Goal: Complete application form

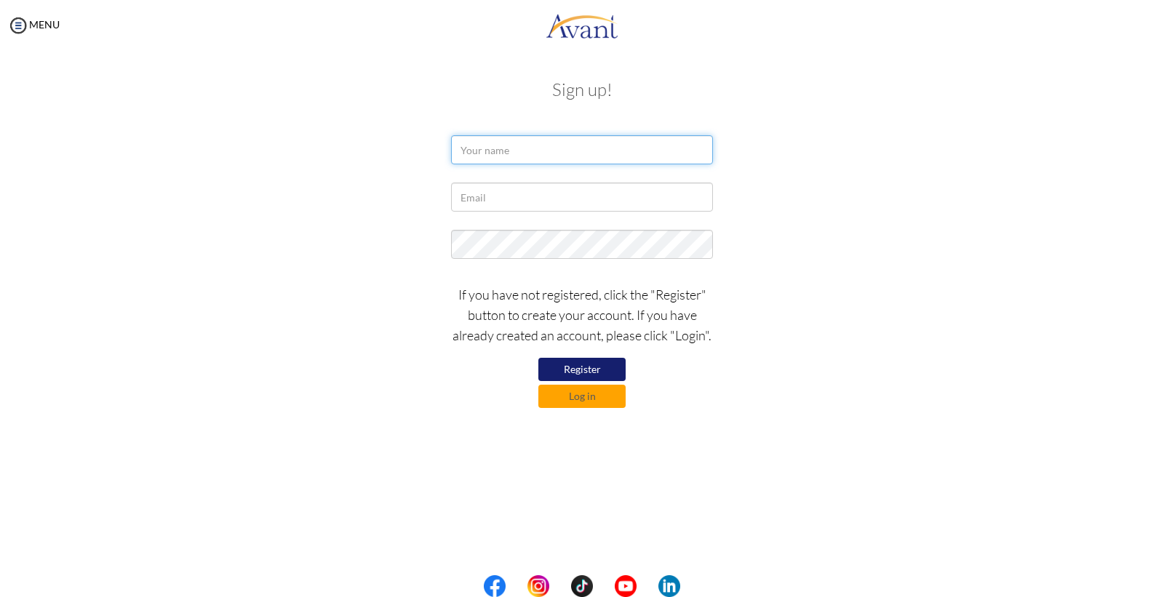
click at [532, 151] on input "text" at bounding box center [582, 149] width 262 height 29
type input "[PERSON_NAME]"
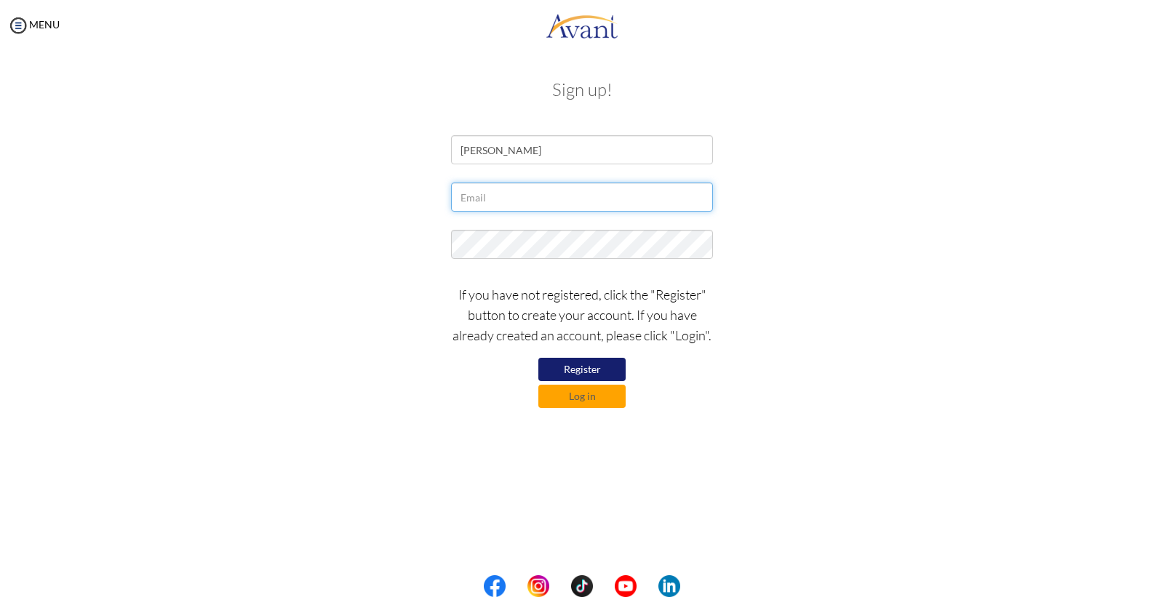
click at [530, 195] on input "text" at bounding box center [582, 197] width 262 height 29
type input "[EMAIL_ADDRESS]"
click at [590, 367] on button "Register" at bounding box center [581, 369] width 87 height 23
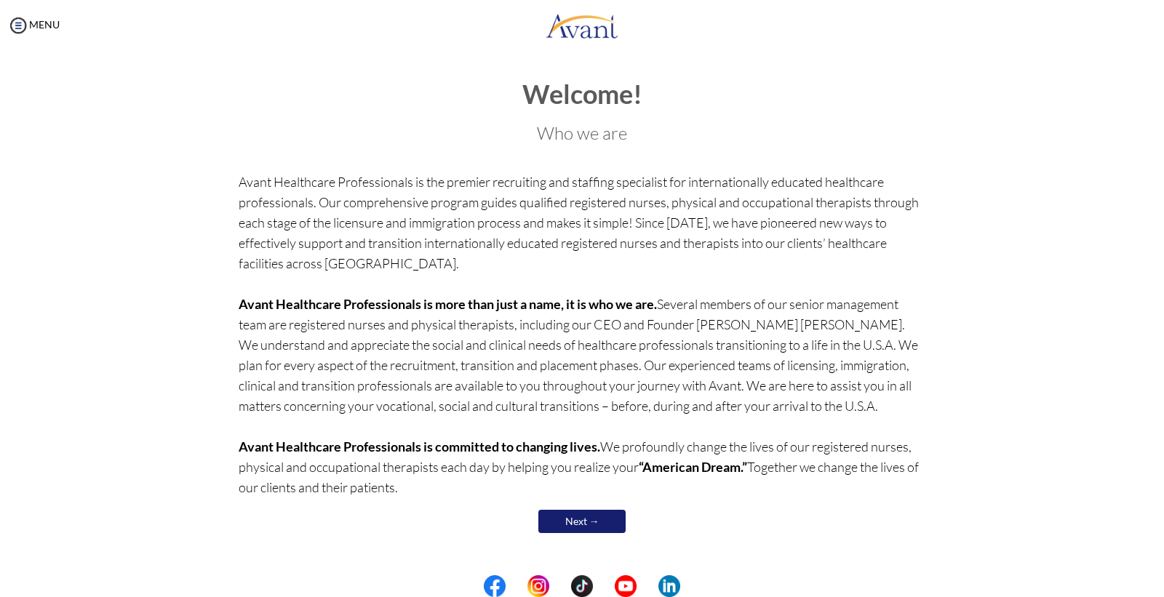
click at [573, 519] on link "Next →" at bounding box center [581, 521] width 87 height 23
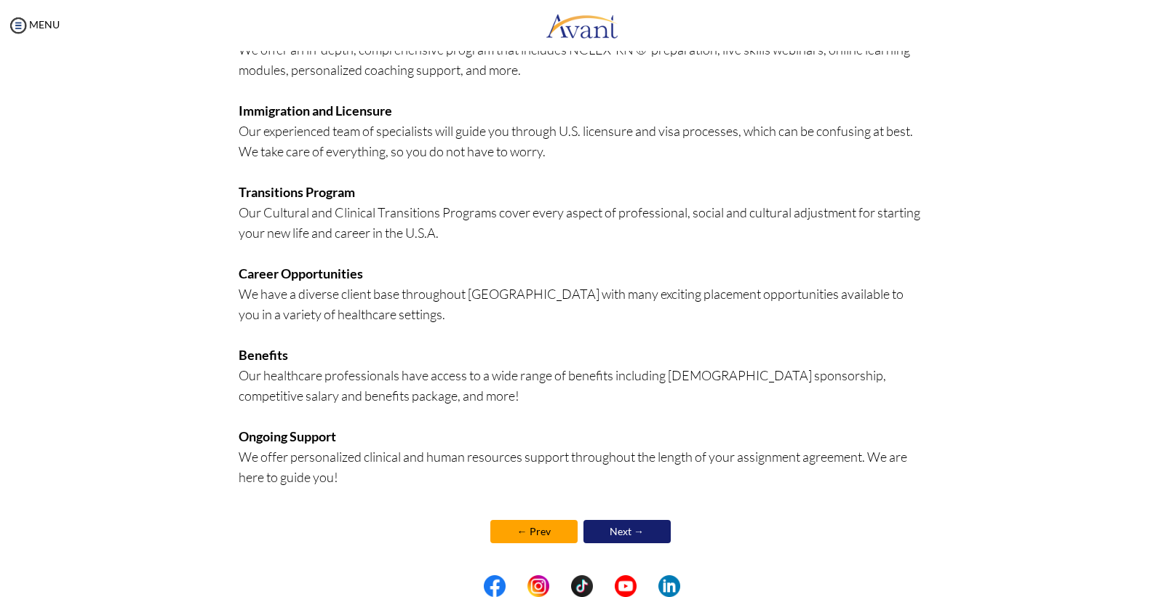
scroll to position [220, 0]
click at [595, 527] on link "Next →" at bounding box center [626, 530] width 87 height 23
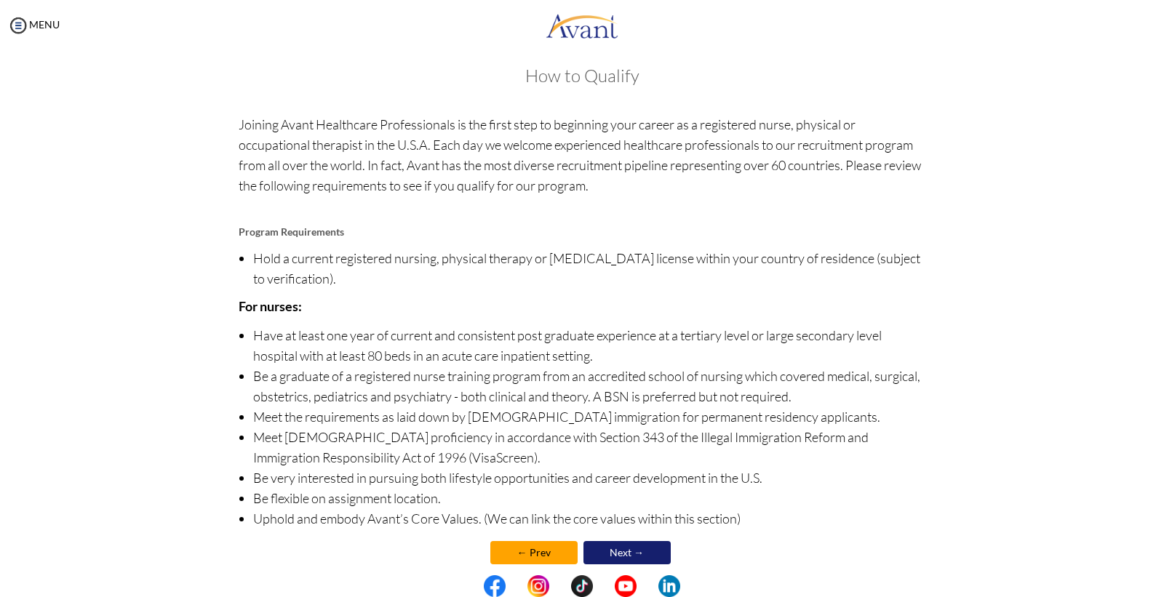
scroll to position [36, 0]
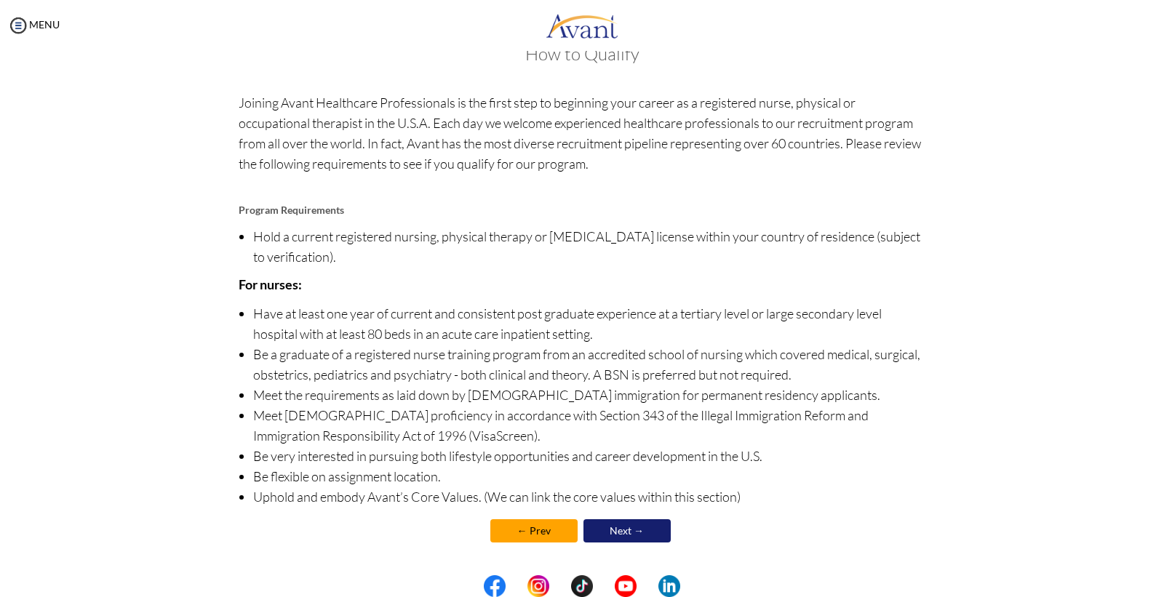
click at [612, 531] on link "Next →" at bounding box center [626, 530] width 87 height 23
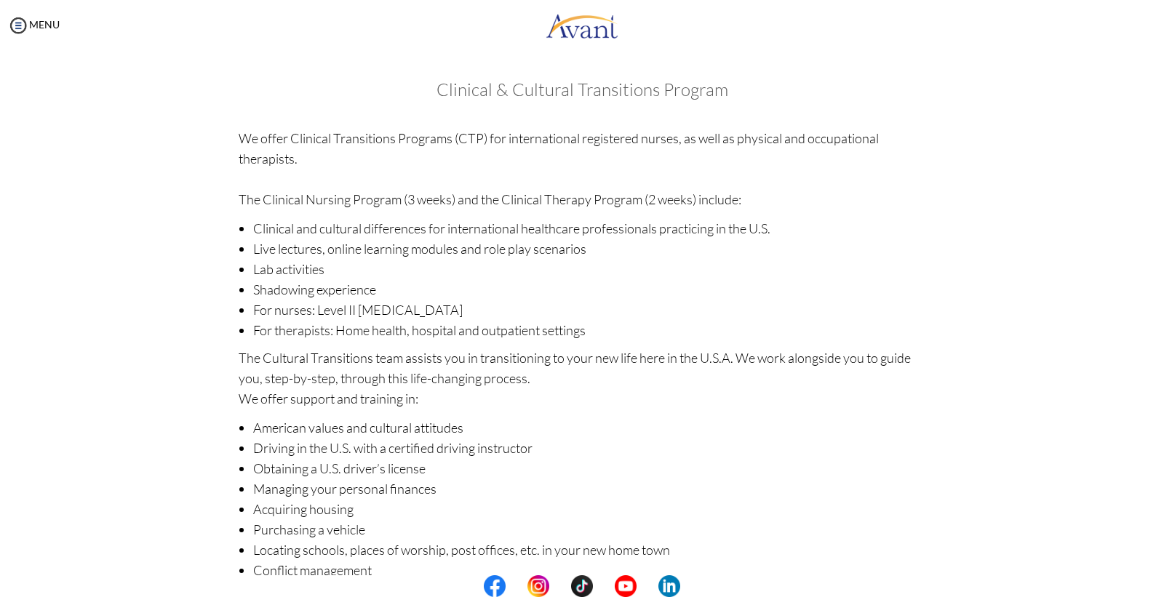
click at [612, 531] on li "Purchasing a vehicle" at bounding box center [589, 529] width 673 height 20
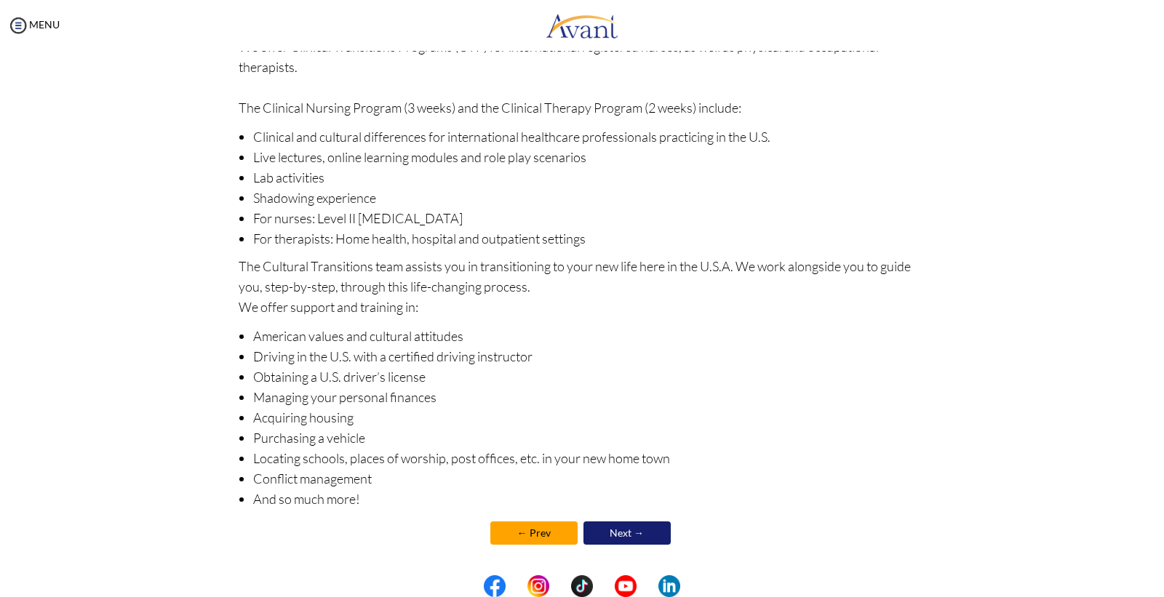
scroll to position [94, 0]
click at [615, 533] on link "Next →" at bounding box center [626, 530] width 87 height 23
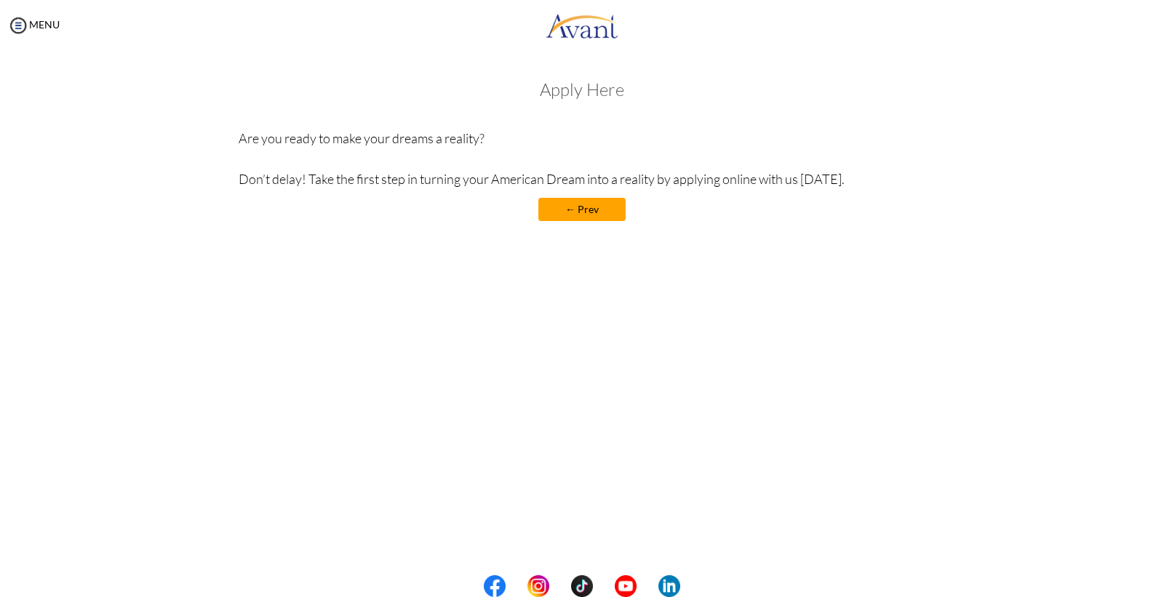
click at [595, 212] on link "← Prev" at bounding box center [581, 209] width 87 height 23
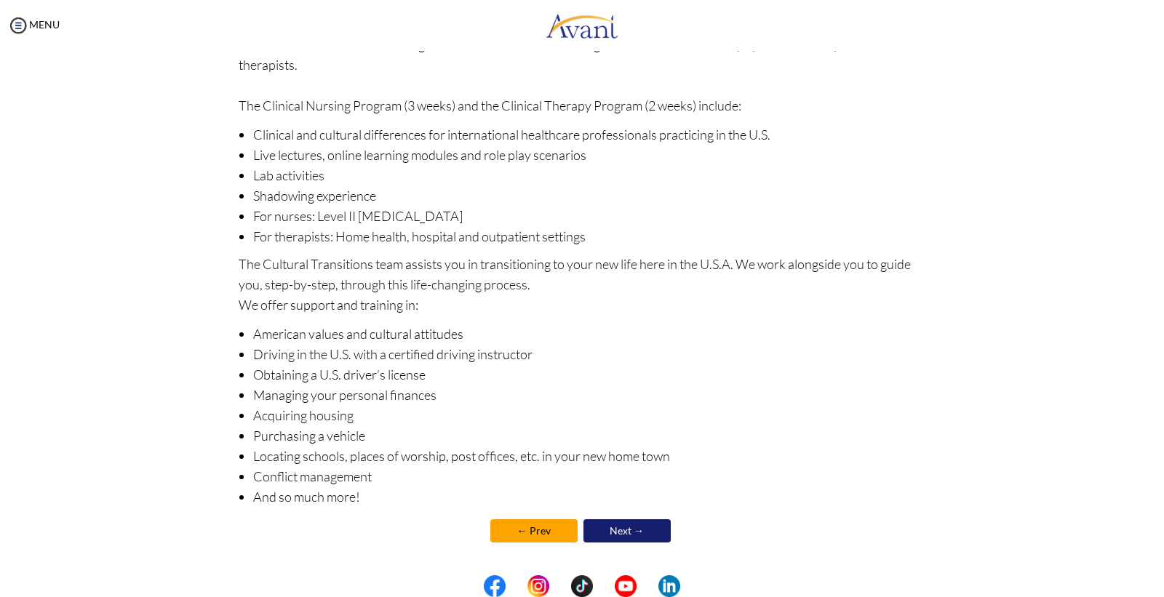
click at [624, 529] on link "Next →" at bounding box center [626, 530] width 87 height 23
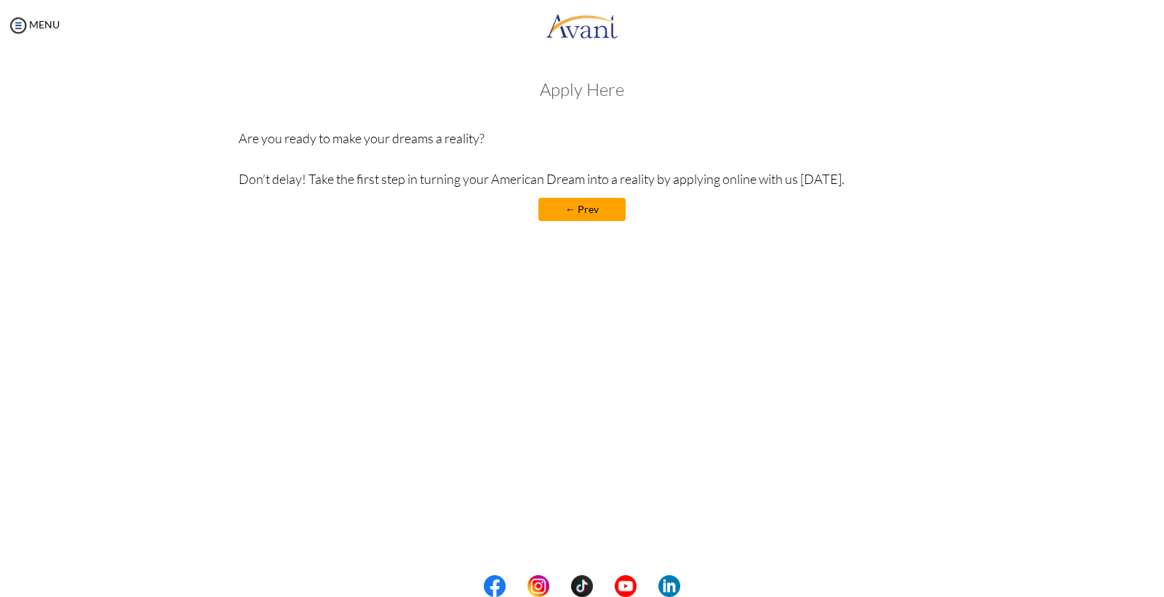
click at [587, 213] on link "← Prev" at bounding box center [581, 209] width 87 height 23
